Goal: Task Accomplishment & Management: Use online tool/utility

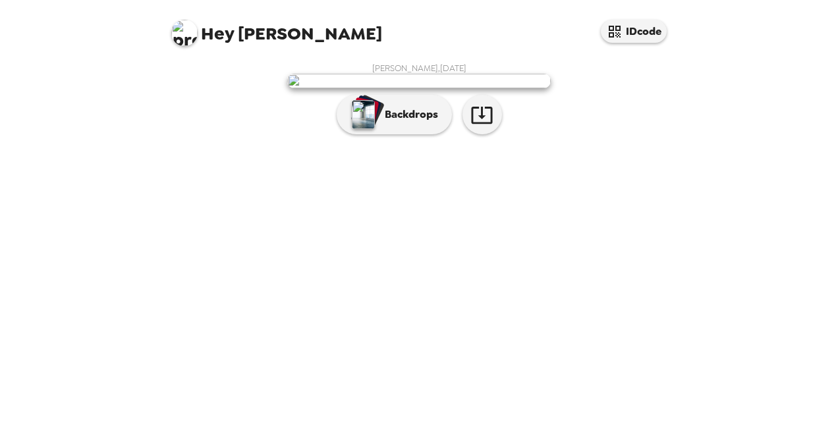
scroll to position [117, 0]
click at [482, 126] on icon "button" at bounding box center [481, 114] width 23 height 23
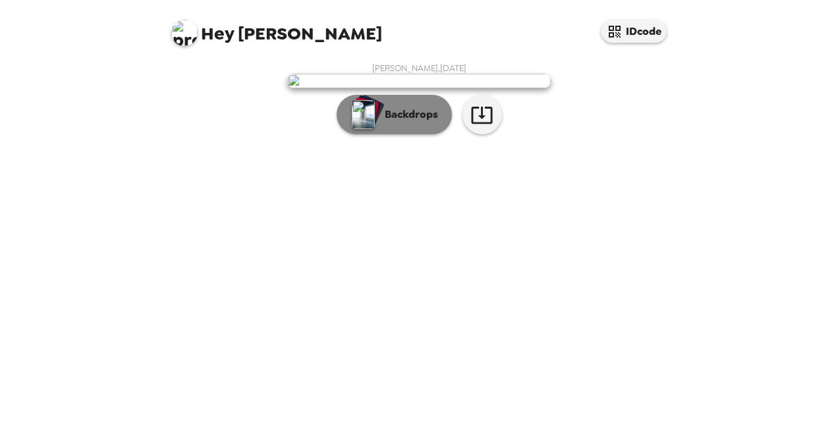
click at [402, 122] on p "Backdrops" at bounding box center [408, 115] width 60 height 16
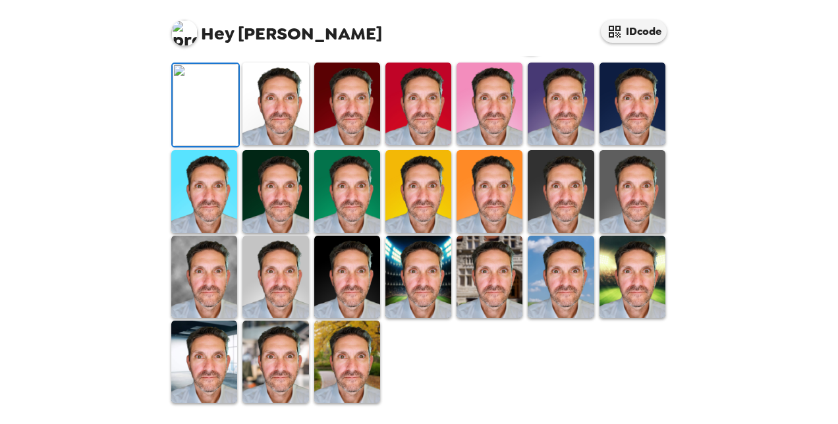
scroll to position [441, 0]
click at [338, 379] on img at bounding box center [347, 362] width 66 height 82
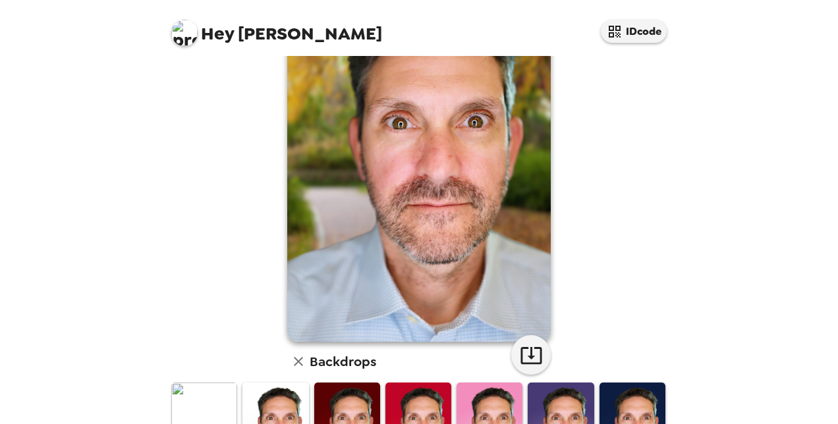
scroll to position [0, 0]
